Goal: Task Accomplishment & Management: Manage account settings

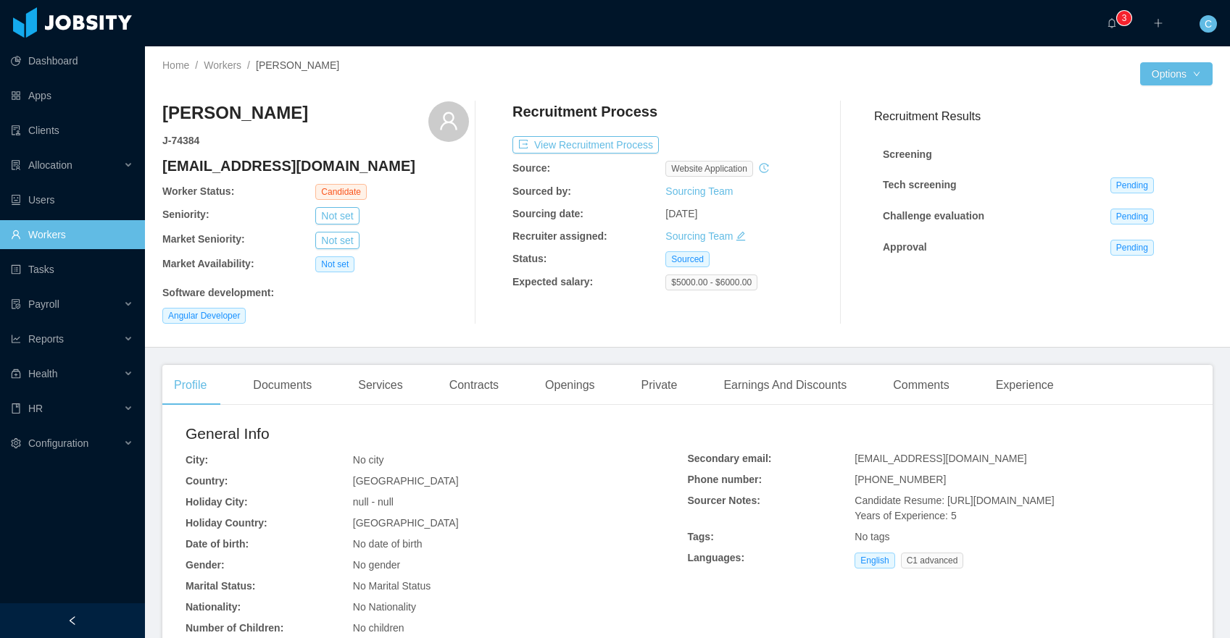
scroll to position [498, 0]
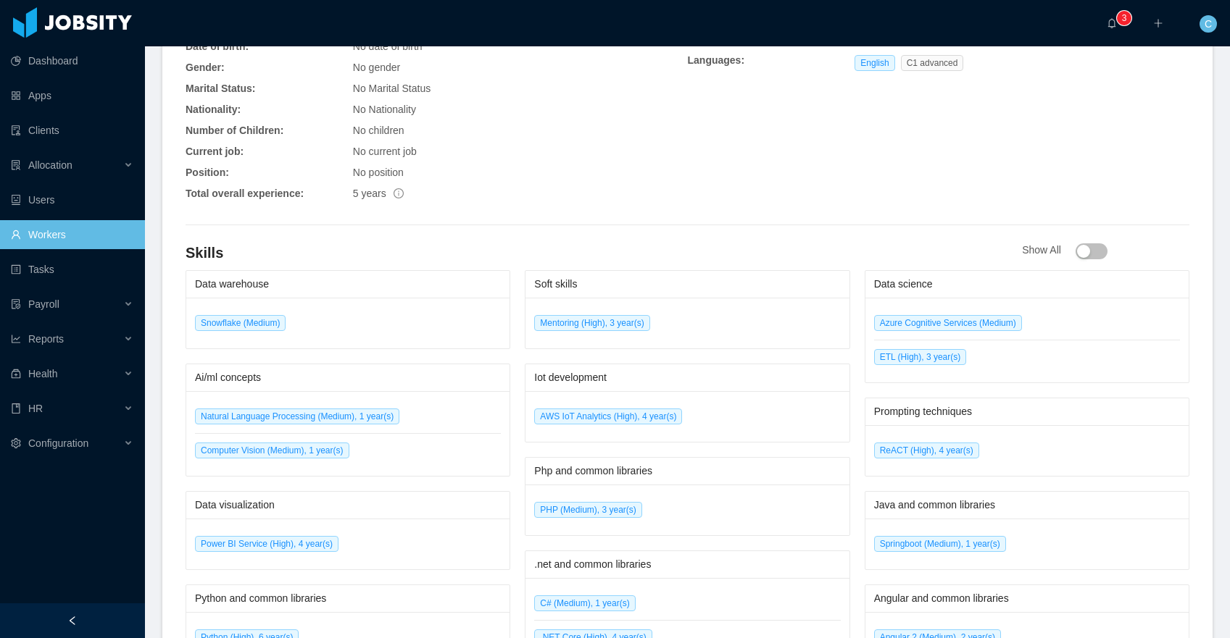
click at [104, 235] on link "Workers" at bounding box center [72, 234] width 122 height 29
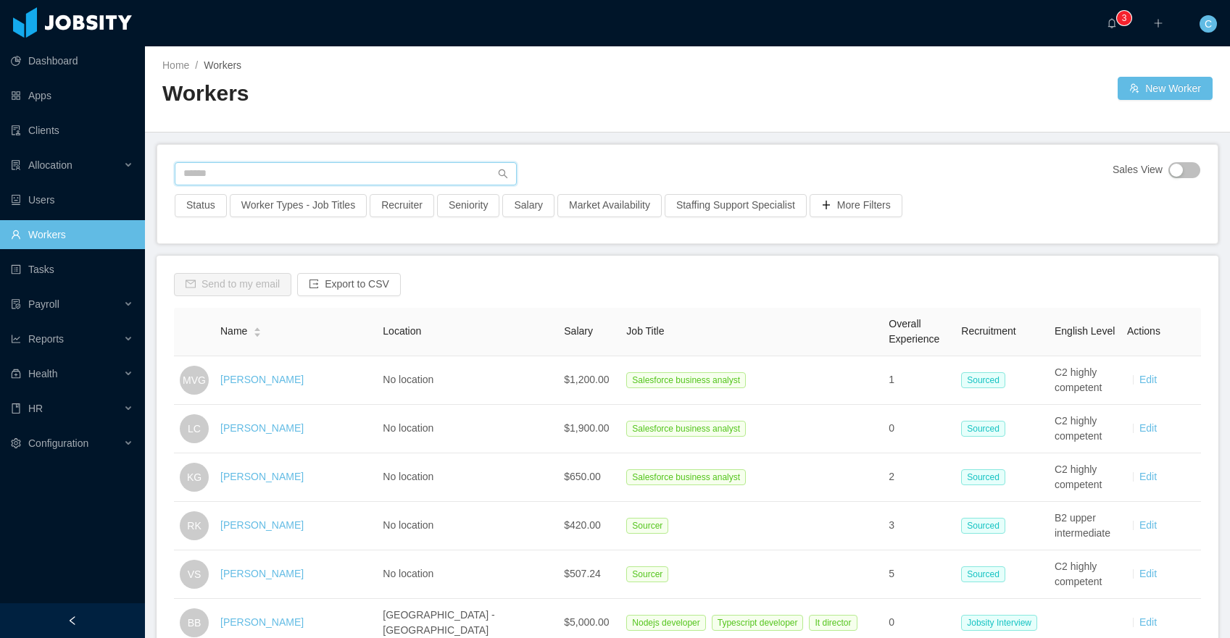
click at [249, 176] on input "text" at bounding box center [346, 173] width 342 height 23
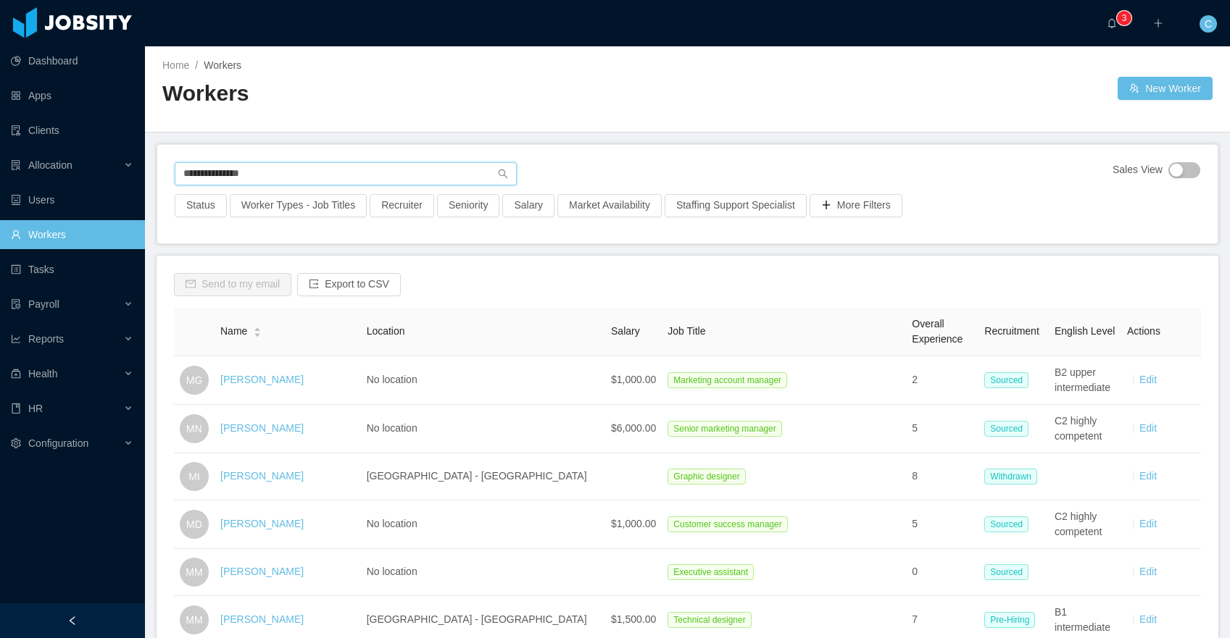
type input "**********"
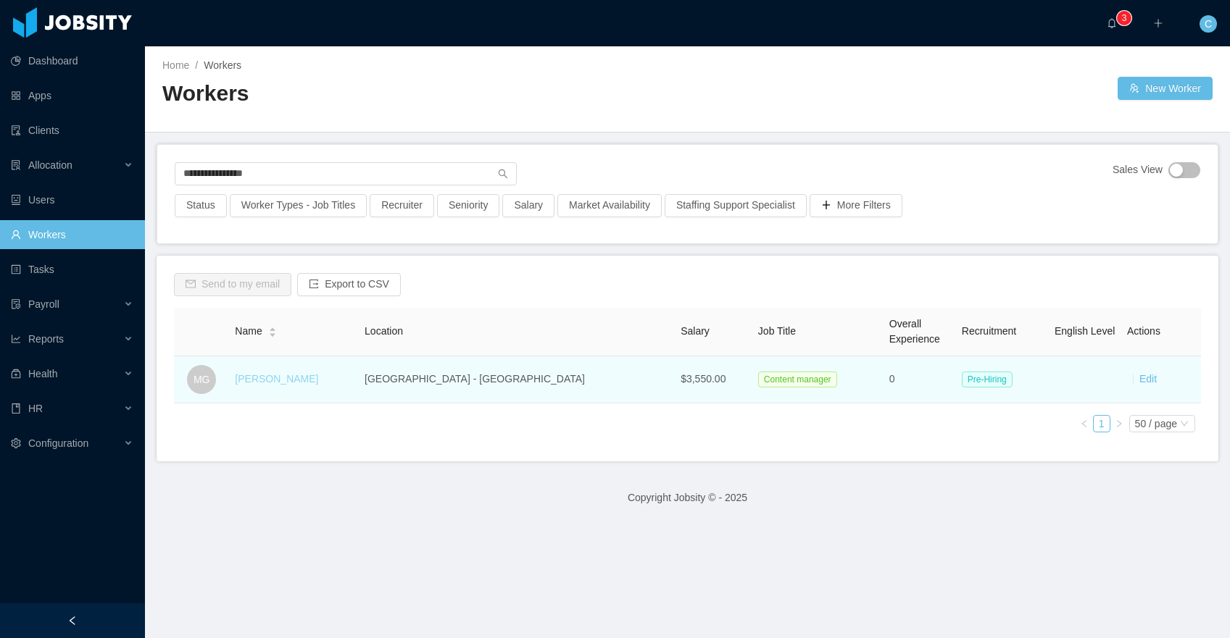
click at [304, 383] on link "[PERSON_NAME]" at bounding box center [276, 379] width 83 height 12
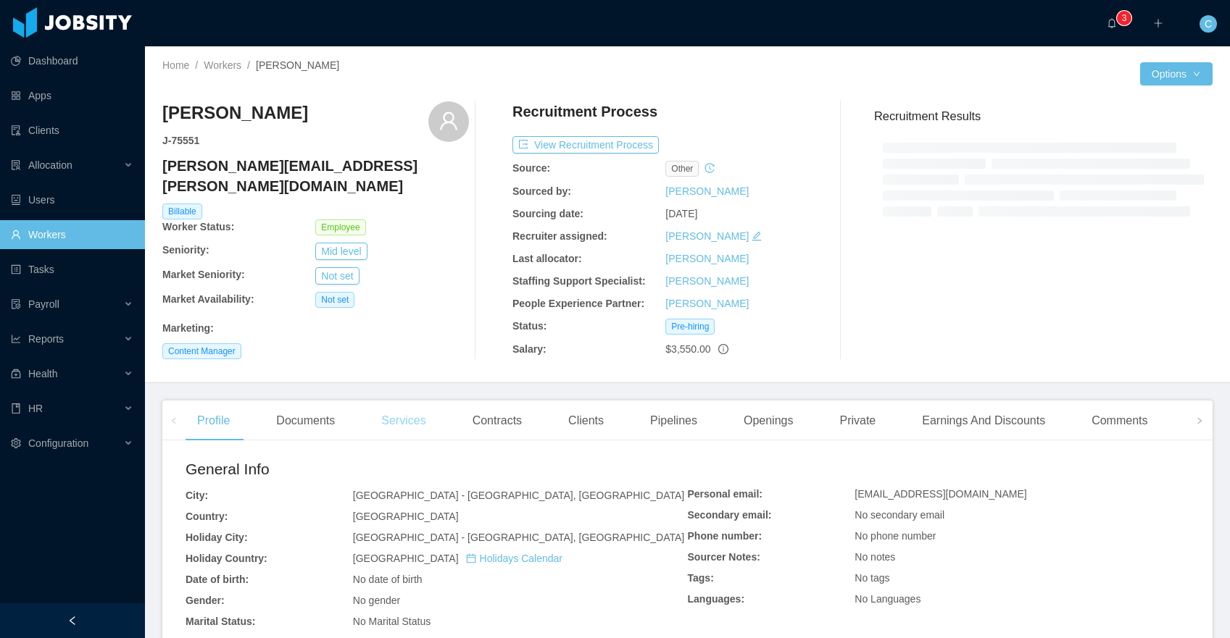
click at [420, 413] on div "Services" at bounding box center [403, 421] width 67 height 41
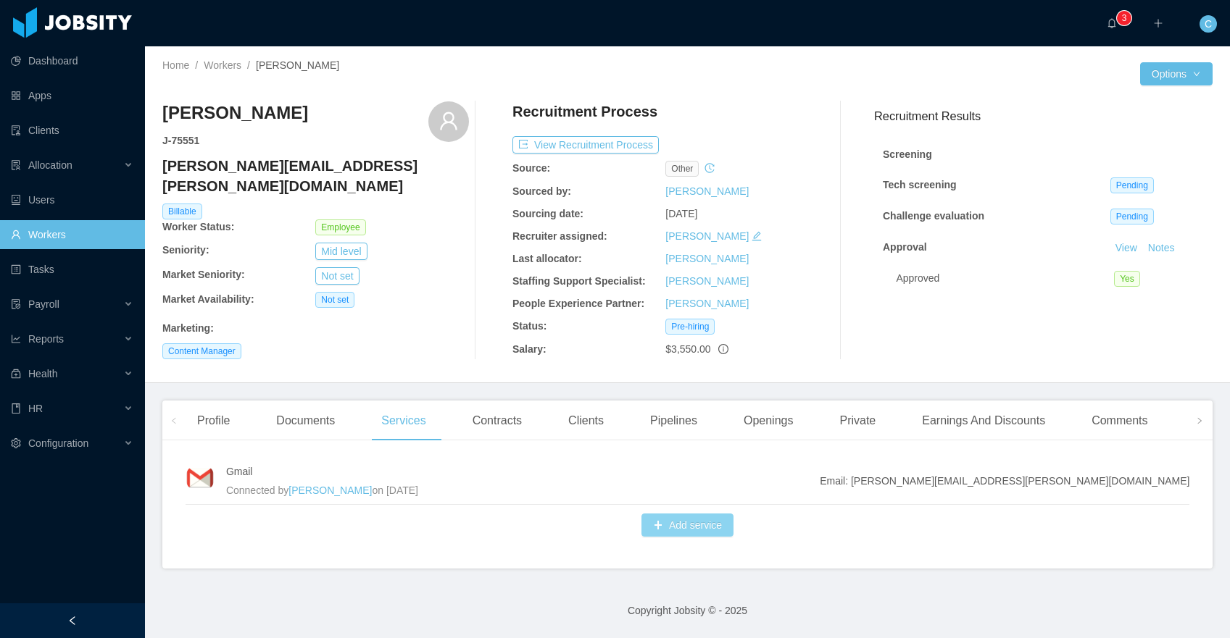
click at [730, 517] on button "Add service" at bounding box center [687, 525] width 92 height 23
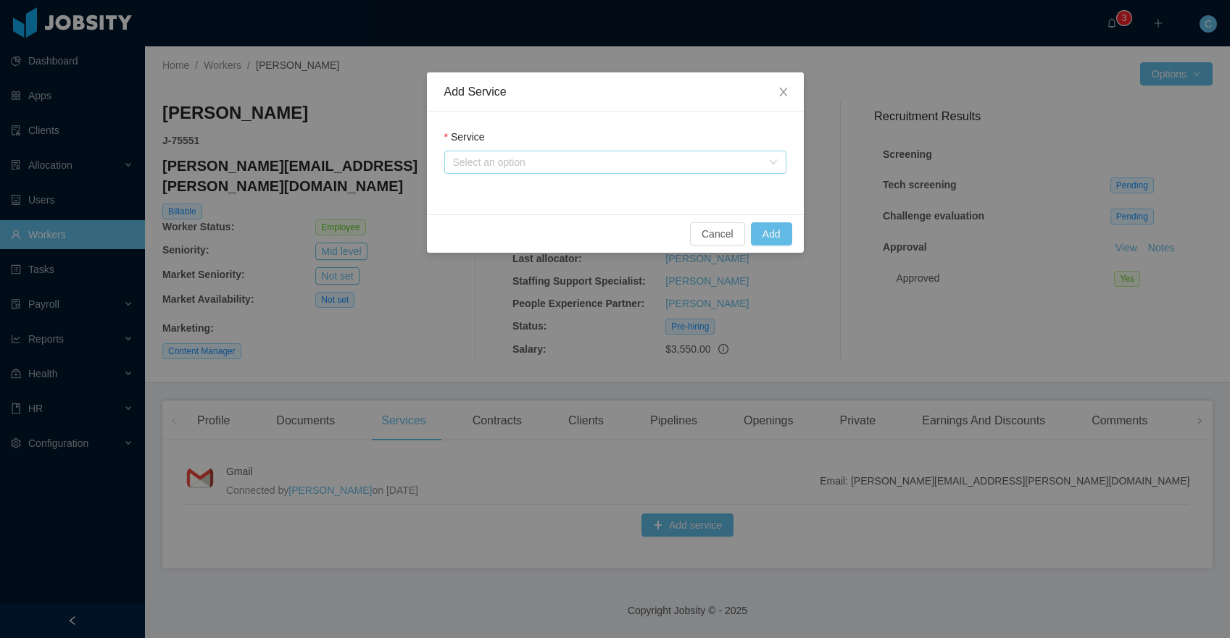
click at [554, 156] on div "Select an option" at bounding box center [607, 162] width 309 height 14
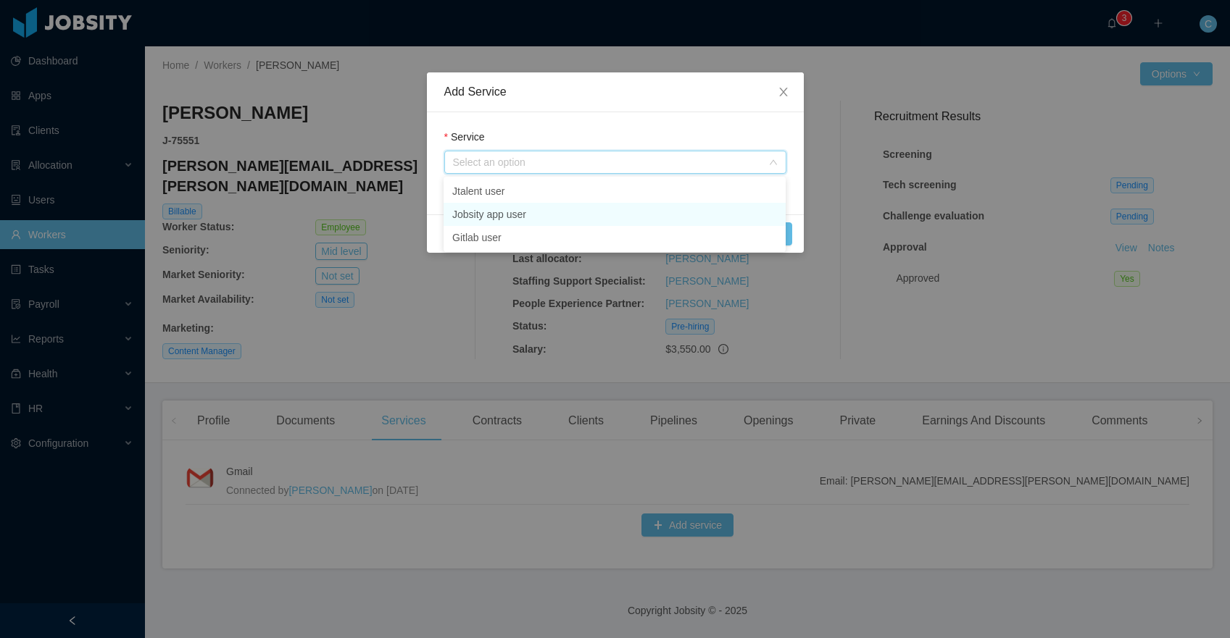
click at [527, 214] on li "Jobsity app user" at bounding box center [614, 214] width 342 height 23
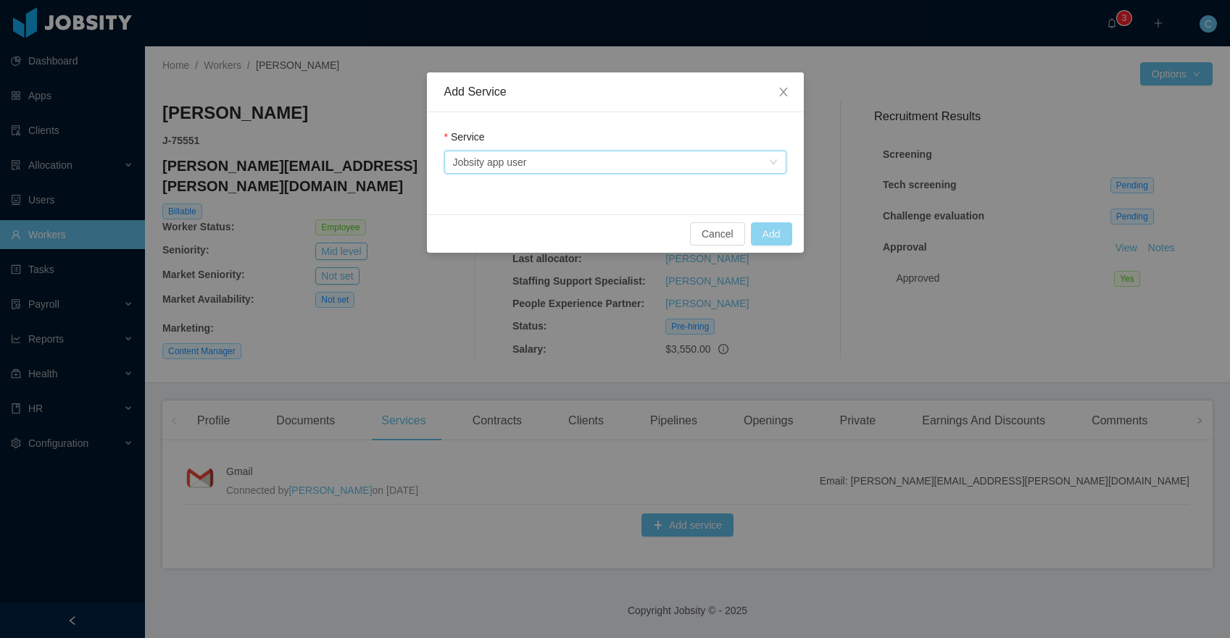
click at [777, 235] on button "Add" at bounding box center [771, 233] width 41 height 23
